Goal: Task Accomplishment & Management: Use online tool/utility

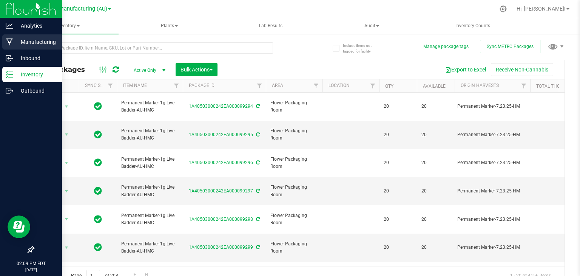
click at [7, 40] on icon at bounding box center [9, 42] width 7 height 7
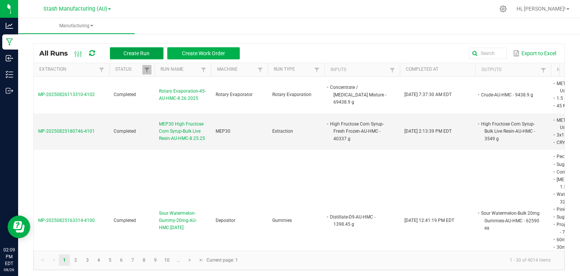
click at [140, 52] on span "Create Run" at bounding box center [137, 53] width 26 height 6
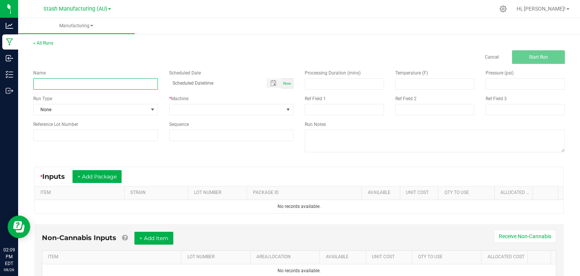
click at [99, 84] on input at bounding box center [95, 83] width 125 height 11
type input "MEP30 High Fructose Corn Syrup-Bulk Live Resin-AU-HMC-8.26.25"
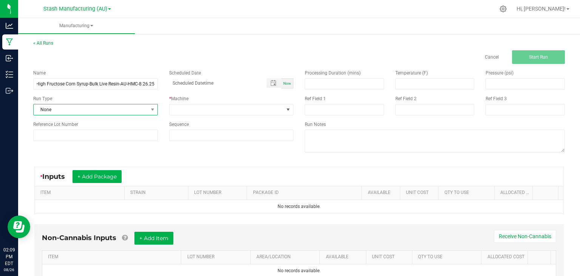
click at [79, 112] on span "None" at bounding box center [91, 109] width 115 height 11
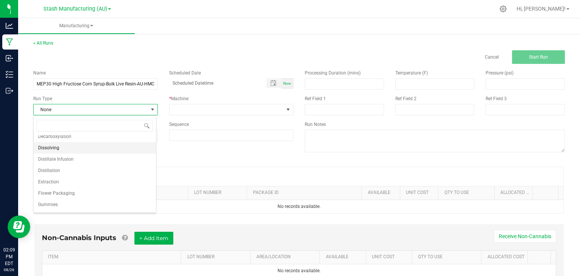
scroll to position [39, 0]
click at [58, 180] on span "Extraction" at bounding box center [48, 181] width 21 height 8
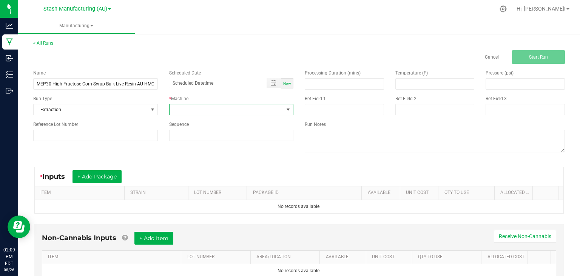
click at [211, 108] on span at bounding box center [227, 109] width 115 height 11
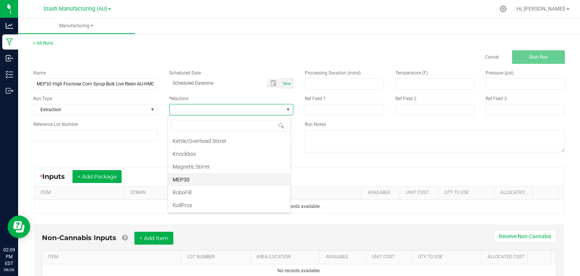
click at [189, 175] on li "MEP30" at bounding box center [229, 179] width 122 height 13
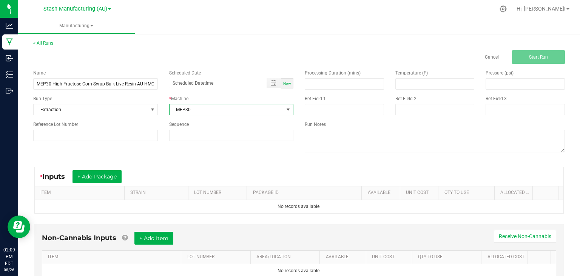
click at [289, 79] on div "Now" at bounding box center [288, 83] width 12 height 10
type input "[DATE] 2:09 PM"
click at [99, 171] on button "+ Add Package" at bounding box center [97, 176] width 49 height 13
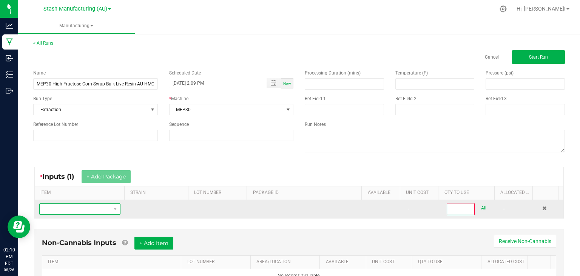
click at [89, 208] on span "NO DATA FOUND" at bounding box center [75, 209] width 71 height 11
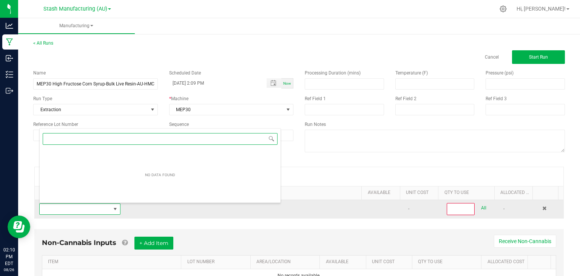
scroll to position [0, 0]
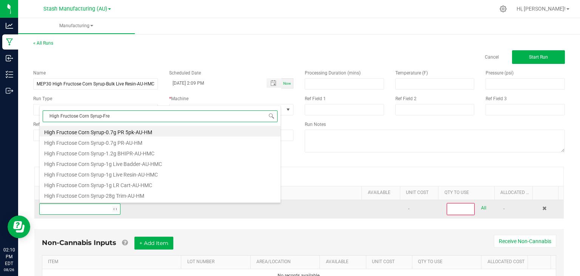
type input "High Fructose Corn Syrup-Fres"
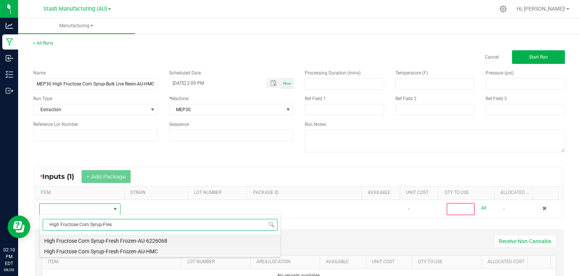
click at [118, 250] on li "High Fructose Corn Syrup-Fresh Frozen-AU-HMC" at bounding box center [160, 250] width 241 height 11
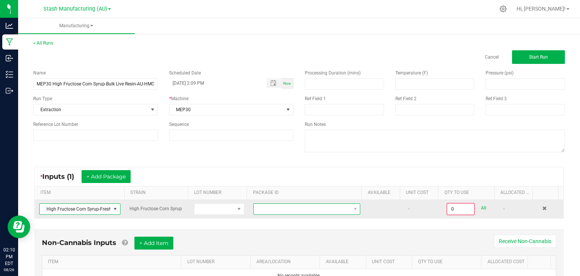
click at [341, 212] on span at bounding box center [302, 209] width 97 height 11
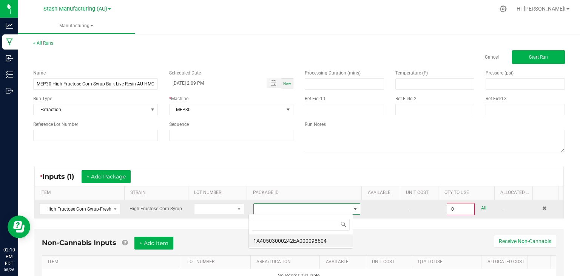
scroll to position [11, 104]
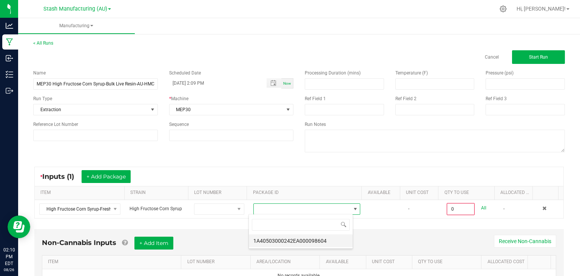
click at [293, 237] on li "1A40503000242EA000098604" at bounding box center [301, 240] width 104 height 13
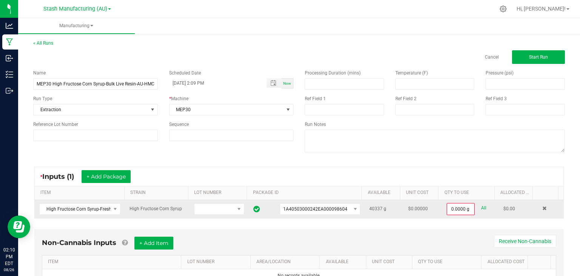
click at [481, 206] on link "All" at bounding box center [483, 208] width 5 height 10
type input "40337.0000 g"
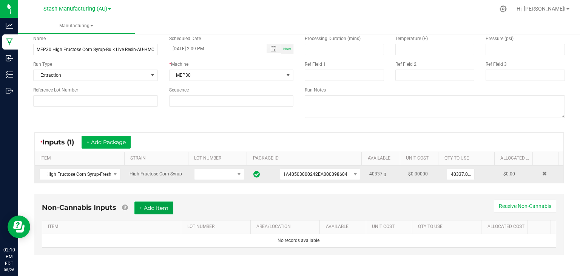
click at [163, 202] on button "+ Add Item" at bounding box center [154, 207] width 39 height 13
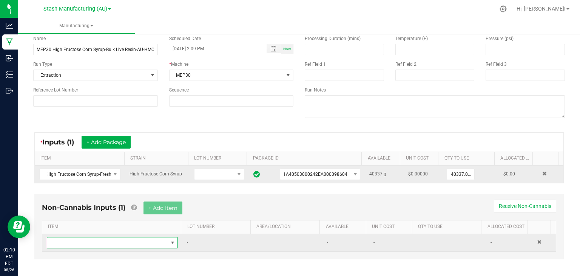
click at [103, 245] on span "NO DATA FOUND" at bounding box center [107, 242] width 121 height 11
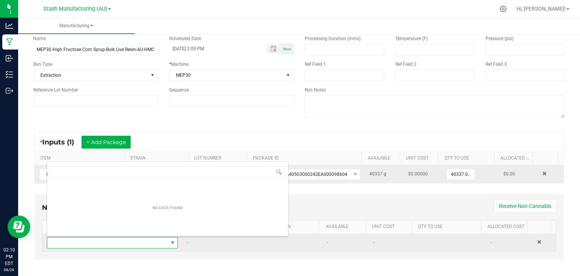
scroll to position [11, 126]
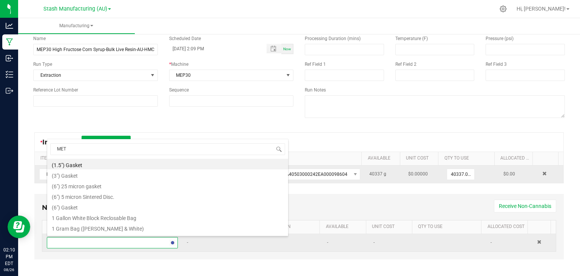
type input "METR"
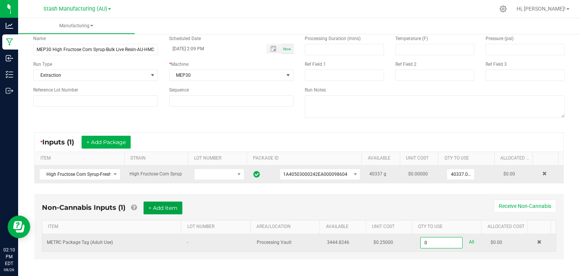
type input "0 ea"
click at [163, 207] on button "+ Add Item" at bounding box center [163, 207] width 39 height 13
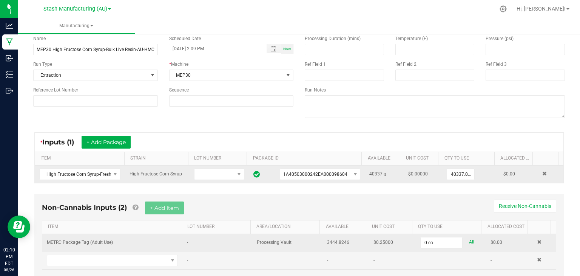
scroll to position [56, 0]
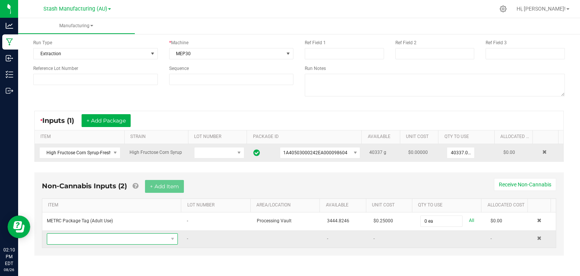
click at [110, 236] on span "NO DATA FOUND" at bounding box center [107, 239] width 121 height 11
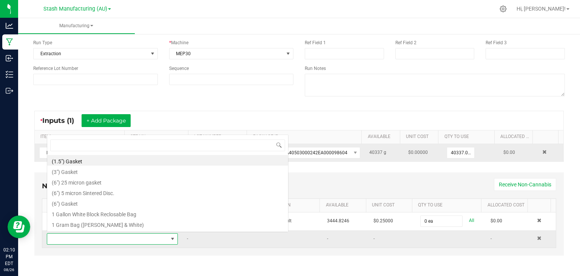
scroll to position [11, 126]
type input "3x1"
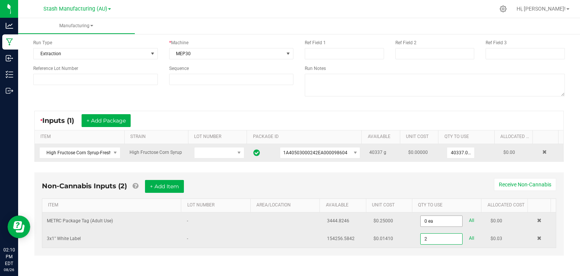
type input "2"
type input "0"
type input "2 ea"
click at [421, 218] on input "0" at bounding box center [442, 221] width 42 height 11
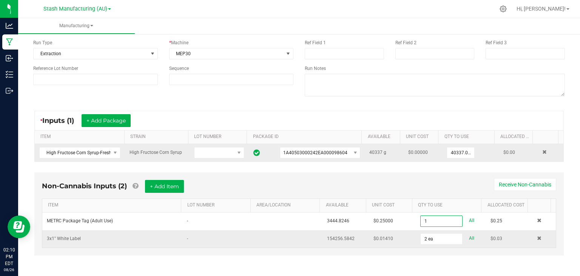
type input "1 ea"
click at [367, 180] on div "Non-Cannabis Inputs (2) + Add Item Receive Non-Cannabis" at bounding box center [299, 189] width 515 height 19
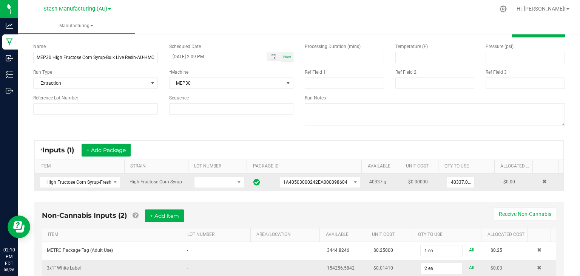
scroll to position [56, 0]
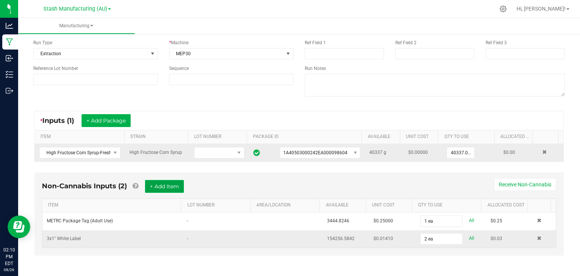
click at [167, 185] on button "+ Add Item" at bounding box center [164, 186] width 39 height 13
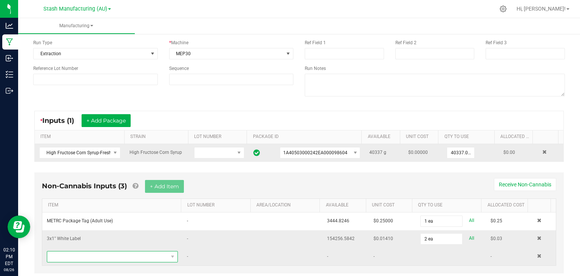
click at [92, 255] on span "NO DATA FOUND" at bounding box center [107, 256] width 121 height 11
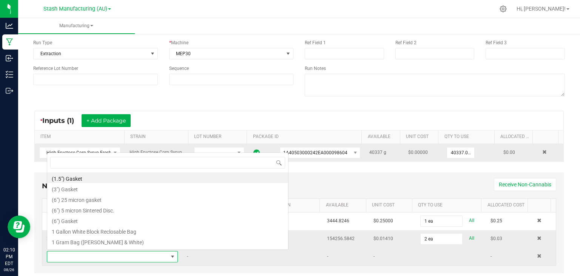
scroll to position [11, 126]
type input "CRY"
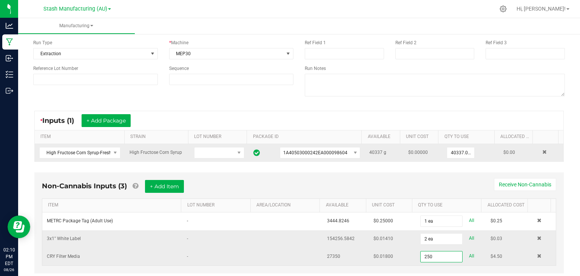
type input "250.0000 kg"
click at [245, 180] on div "Non-Cannabis Inputs (3) + Add Item Receive Non-Cannabis" at bounding box center [299, 189] width 515 height 19
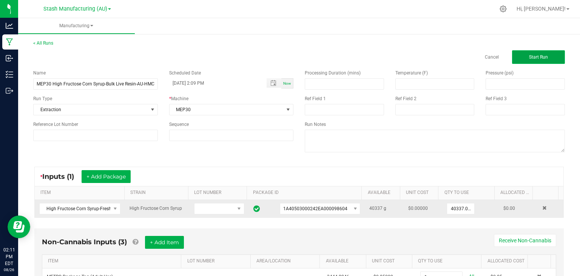
click at [535, 56] on span "Start Run" at bounding box center [538, 56] width 19 height 5
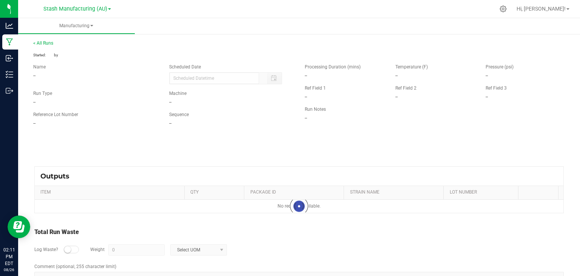
type input "[DATE] 2:09 PM"
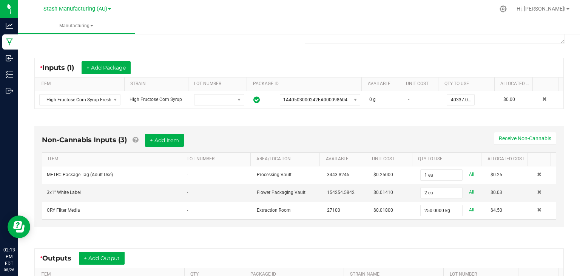
scroll to position [142, 0]
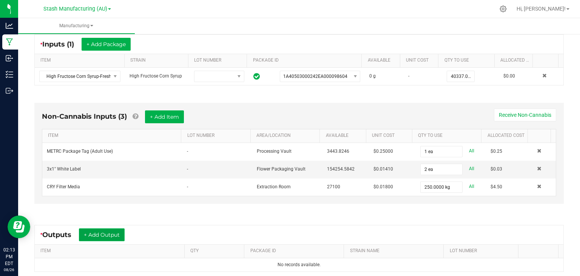
click at [100, 233] on button "+ Add Output" at bounding box center [102, 234] width 46 height 13
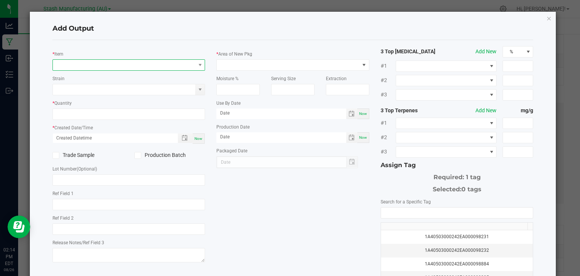
click at [109, 65] on span "NO DATA FOUND" at bounding box center [124, 65] width 143 height 11
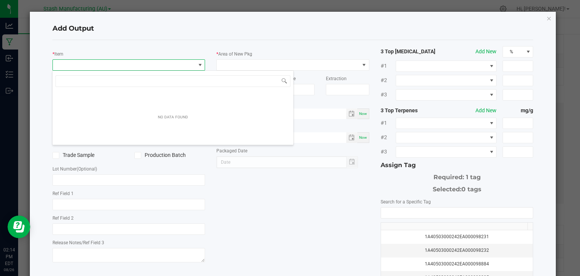
scroll to position [11, 151]
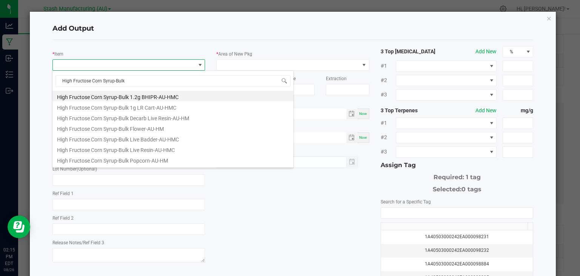
type input "High Fructose Corn Syrup-Bulk L"
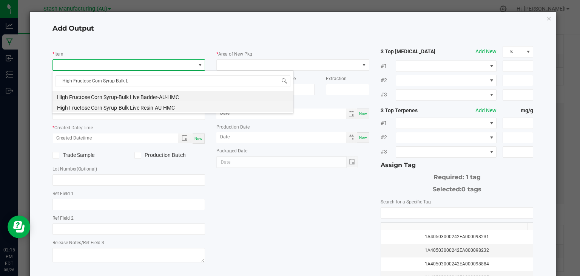
click at [118, 110] on li "High Fructose Corn Syrup-Bulk Live Resin-AU-HMC" at bounding box center [173, 106] width 241 height 11
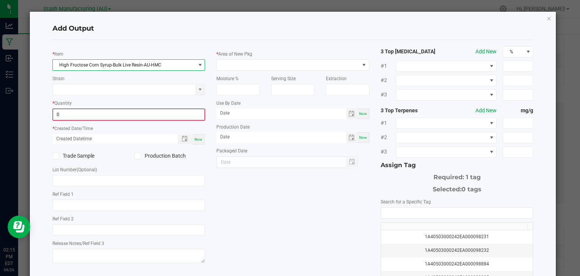
click at [101, 113] on input "0" at bounding box center [129, 114] width 152 height 11
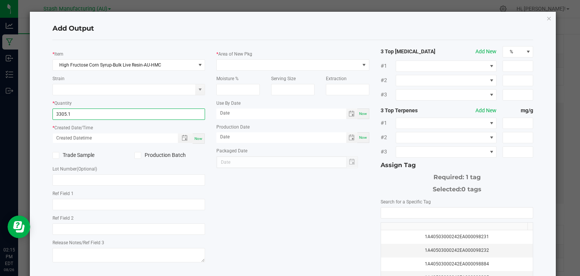
type input "3305.1000 g"
click at [200, 138] on span "Now" at bounding box center [199, 138] width 8 height 4
type input "[DATE] 2:15 PM"
type input "[DATE]"
click at [138, 155] on icon at bounding box center [137, 155] width 5 height 0
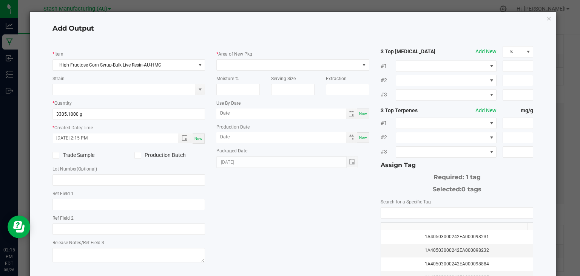
click at [0, 0] on input "Production Batch" at bounding box center [0, 0] width 0 height 0
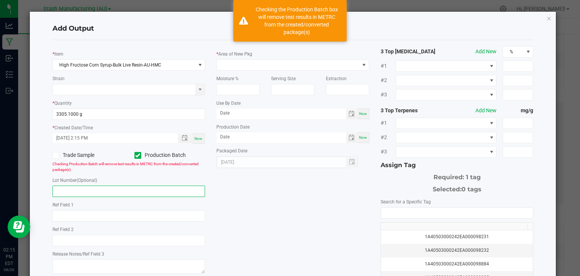
click at [90, 192] on input "text" at bounding box center [129, 191] width 153 height 11
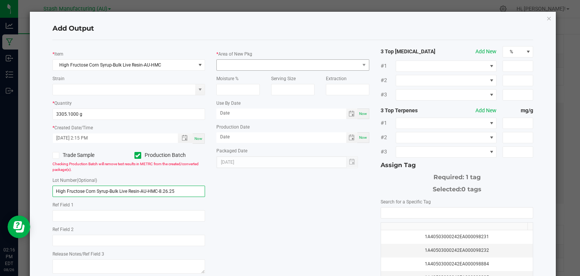
type input "High Fructose Corn Syrup-Bulk Live Resin-AU-HMC-8.26.25"
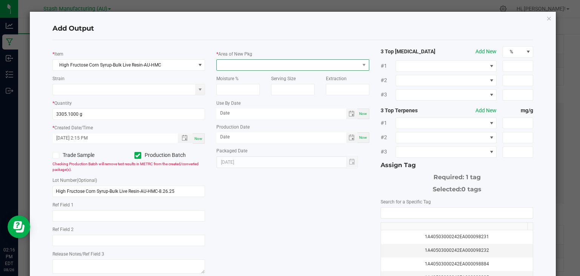
click at [263, 68] on span at bounding box center [288, 65] width 143 height 11
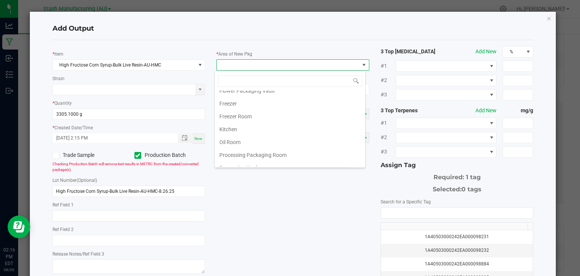
scroll to position [101, 0]
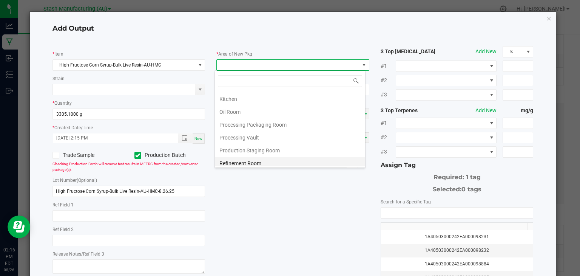
click at [240, 157] on li "Refinement Room" at bounding box center [290, 163] width 150 height 13
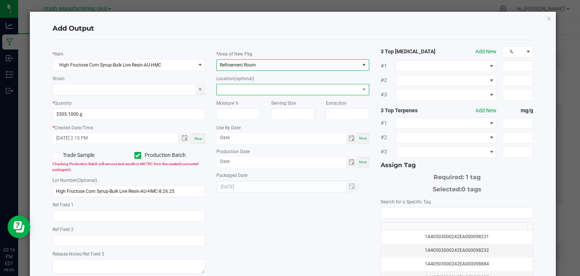
click at [252, 90] on span at bounding box center [288, 89] width 143 height 11
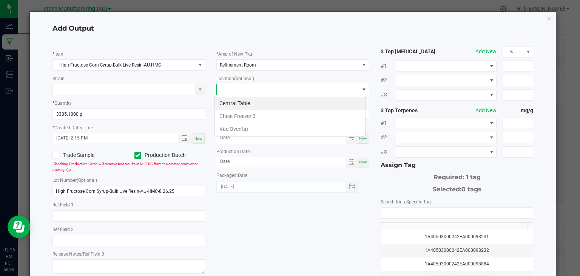
scroll to position [11, 151]
click at [241, 127] on li "Vac Oven(s)" at bounding box center [290, 128] width 150 height 13
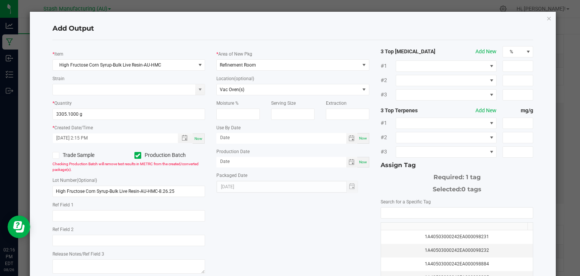
click at [359, 138] on span "Now" at bounding box center [363, 138] width 8 height 4
type input "[DATE]"
click at [362, 162] on span "Now" at bounding box center [363, 162] width 8 height 4
type input "[DATE]"
click at [260, 138] on input "[DATE]" at bounding box center [282, 137] width 130 height 9
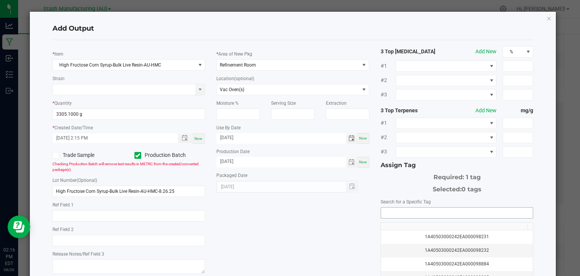
type input "[DATE]"
click at [388, 209] on input "NO DATA FOUND" at bounding box center [457, 212] width 152 height 11
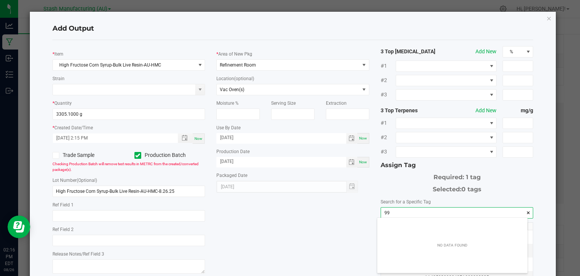
scroll to position [11, 151]
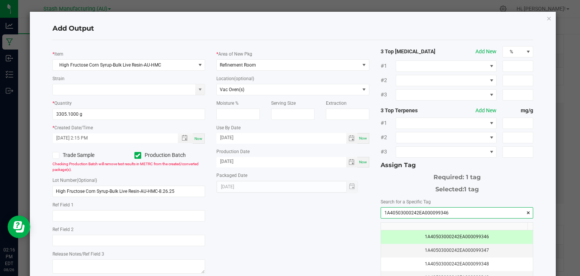
type input "1A40503000242EA000099346"
click at [332, 224] on div "* Item High Fructose Corn Syrup-Bulk Live Resin-AU-HMC Strain * Quantity 3305.1…" at bounding box center [293, 181] width 493 height 271
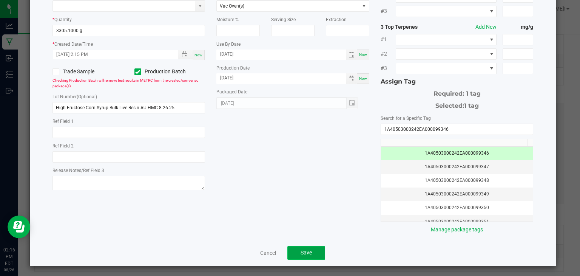
click at [301, 253] on span "Save" at bounding box center [306, 252] width 11 height 6
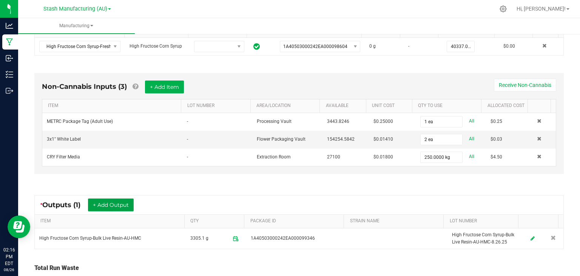
scroll to position [172, 0]
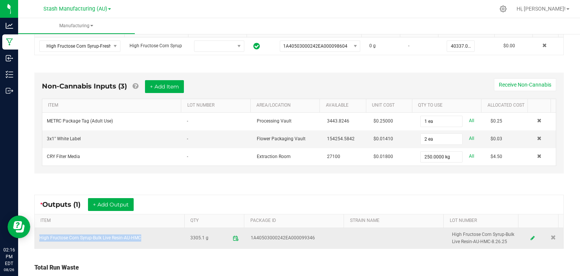
drag, startPoint x: 142, startPoint y: 236, endPoint x: 39, endPoint y: 236, distance: 103.5
click at [39, 236] on td "High Fructose Corn Syrup-Bulk Live Resin-AU-HMC" at bounding box center [110, 238] width 151 height 20
copy td "High Fructose Corn Syrup-Bulk Live Resin-AU-HMC"
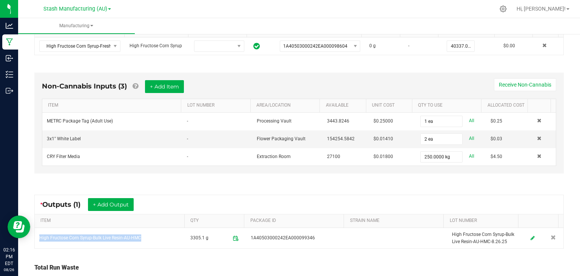
click at [502, 188] on div "* Outputs (1) + Add Output ITEM QTY PACKAGE ID STRAIN NAME LOT NUMBER High Fruc…" at bounding box center [299, 222] width 543 height 68
click at [509, 18] on ul "Manufacturing" at bounding box center [308, 26] width 580 height 16
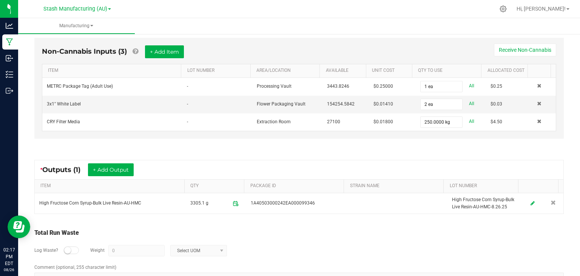
scroll to position [0, 0]
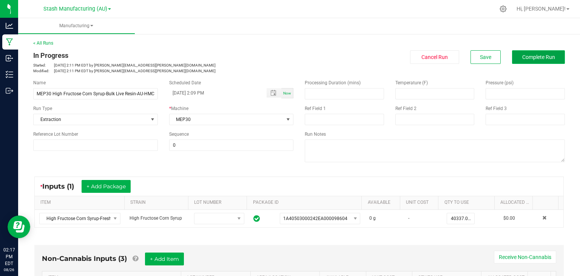
click at [540, 54] on span "Complete Run" at bounding box center [539, 57] width 33 height 6
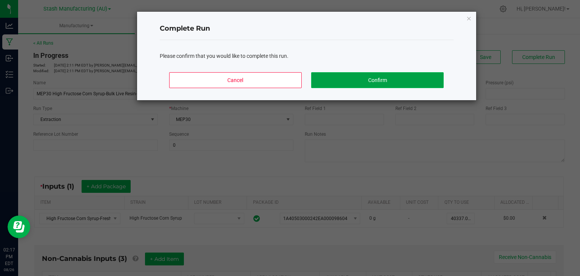
click at [385, 80] on button "Confirm" at bounding box center [377, 80] width 132 height 16
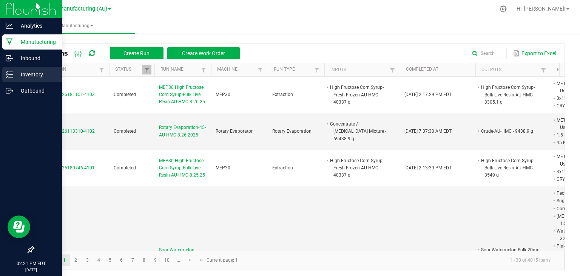
click at [22, 75] on p "Inventory" at bounding box center [35, 74] width 45 height 9
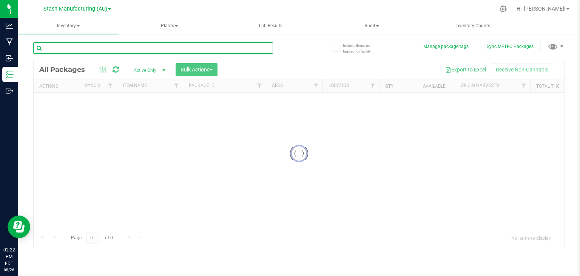
click at [73, 49] on input "text" at bounding box center [153, 47] width 240 height 11
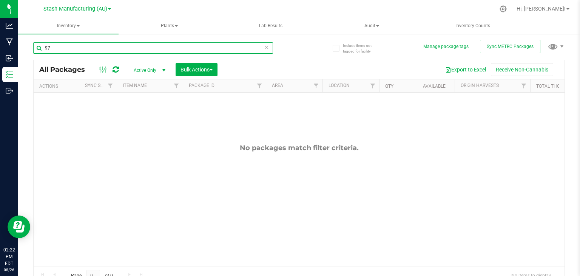
type input "9"
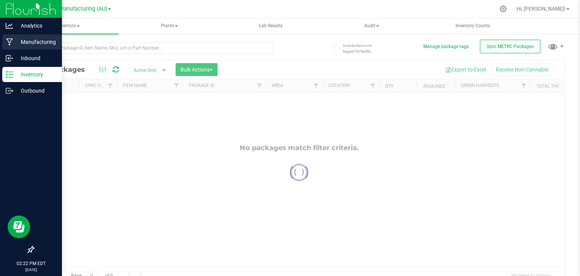
click at [12, 39] on icon at bounding box center [9, 42] width 7 height 8
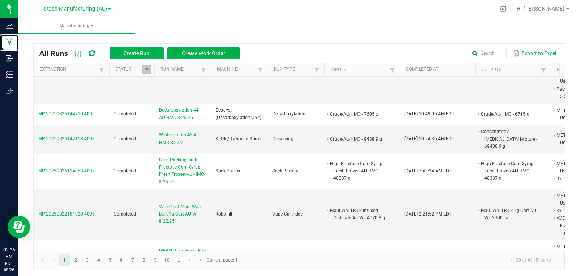
scroll to position [223, 0]
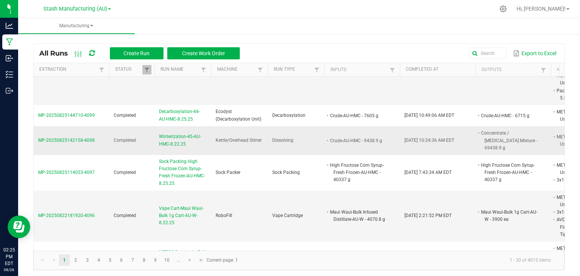
click at [181, 133] on span "Winterization-45-AU-HMC-8.22.25" at bounding box center [183, 140] width 48 height 14
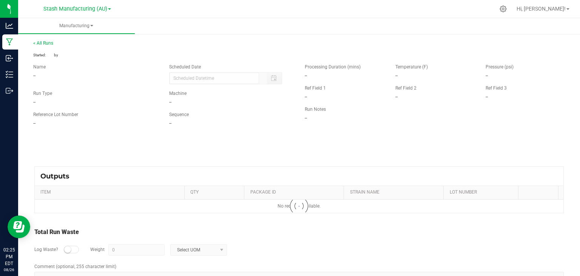
type input "[DATE] 10:21 AM"
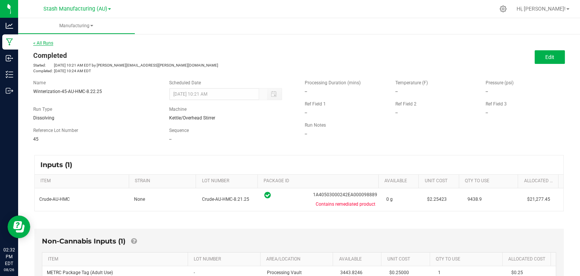
click at [47, 45] on link "< All Runs" at bounding box center [43, 42] width 20 height 5
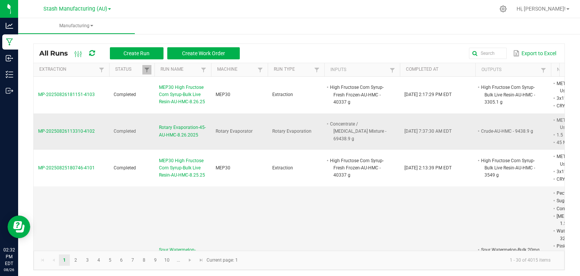
click at [177, 132] on span "Rotary Evaporation-45-AU-HMC-8.26.2025" at bounding box center [183, 131] width 48 height 14
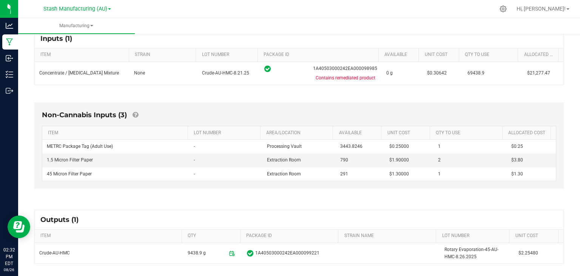
scroll to position [158, 0]
